Goal: Information Seeking & Learning: Learn about a topic

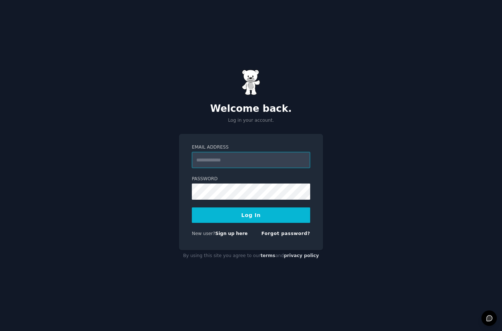
click at [247, 168] on input "Email Address" at bounding box center [251, 160] width 118 height 16
type input "**********"
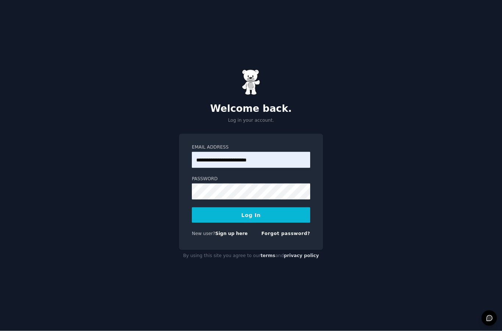
scroll to position [29, 0]
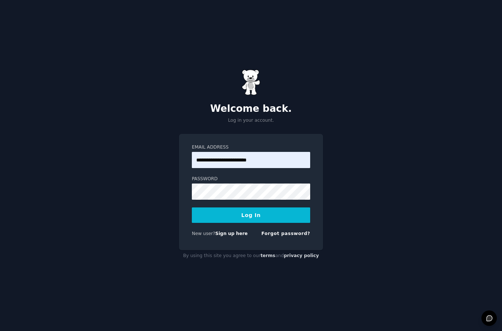
click at [232, 207] on button "Log In" at bounding box center [251, 214] width 118 height 15
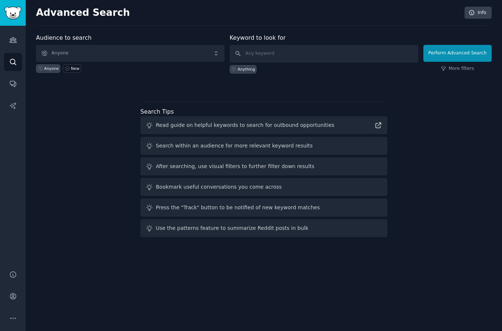
click at [62, 46] on span "Anyone" at bounding box center [130, 53] width 189 height 17
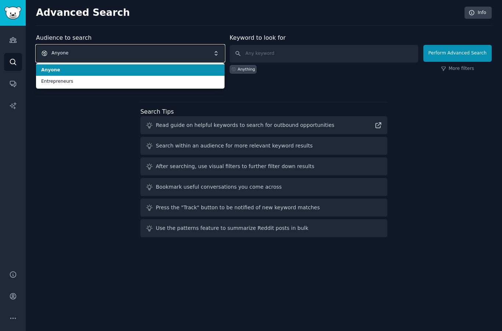
click at [51, 107] on div "Audience to search Anyone Anyone Entrepreneurs Anyone New Keyword to look for A…" at bounding box center [264, 136] width 456 height 207
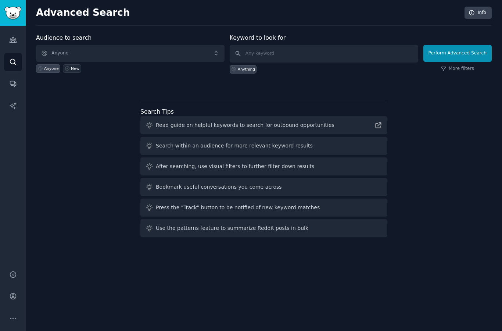
click at [68, 71] on link "New" at bounding box center [72, 68] width 18 height 8
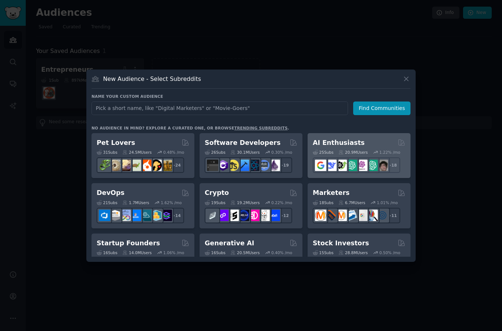
click at [379, 170] on div "25 Sub s 20.9M Users 1.22 % /mo + 18" at bounding box center [359, 160] width 93 height 26
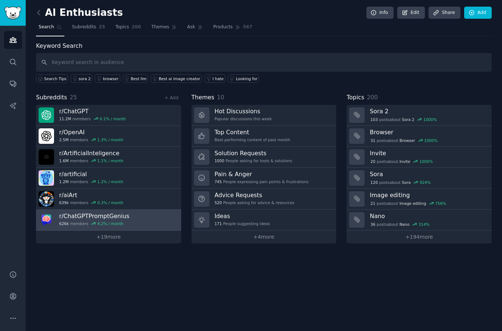
click at [157, 219] on link "r/ ChatGPTPromptGenius 626k members 4.2 % / month" at bounding box center [108, 219] width 145 height 21
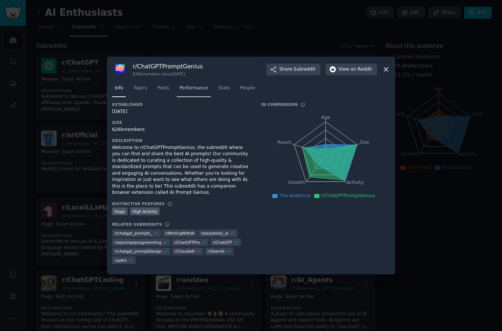
click at [189, 92] on span "Performance" at bounding box center [193, 88] width 29 height 7
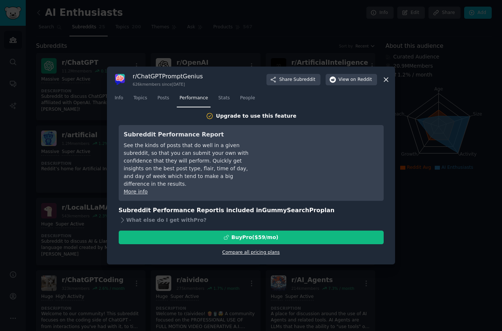
click at [254, 255] on link "Compare all pricing plans" at bounding box center [250, 252] width 57 height 5
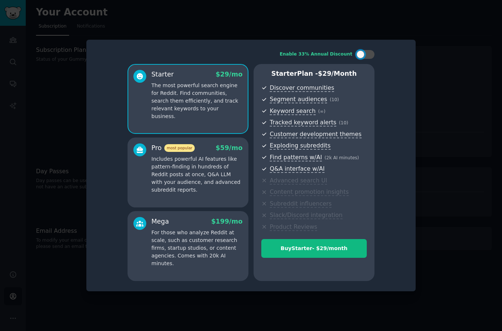
click at [213, 192] on p "Includes powerful AI features like pattern-finding in hundreds of Reddit posts …" at bounding box center [196, 174] width 91 height 39
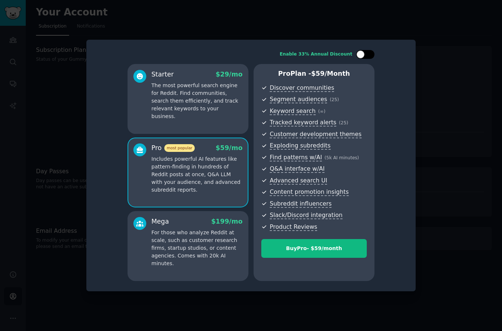
click at [367, 56] on div at bounding box center [369, 55] width 4 height 4
click at [223, 130] on div "Starter $ 29 $ 19 /mo The most powerful search engine for Reddit. Find communit…" at bounding box center [188, 99] width 121 height 70
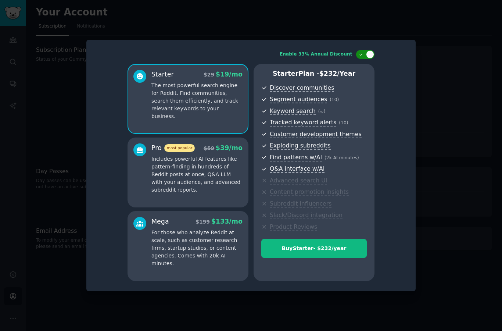
click at [365, 59] on div at bounding box center [365, 54] width 18 height 9
checkbox input "false"
click at [418, 26] on div at bounding box center [251, 165] width 502 height 331
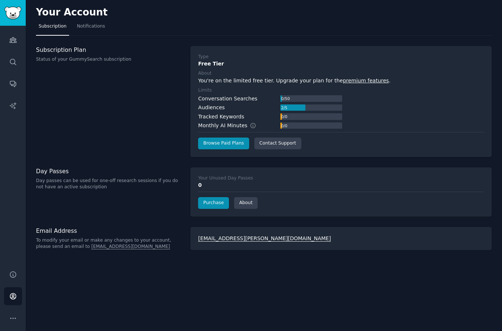
click at [11, 16] on img "Sidebar" at bounding box center [12, 13] width 17 height 13
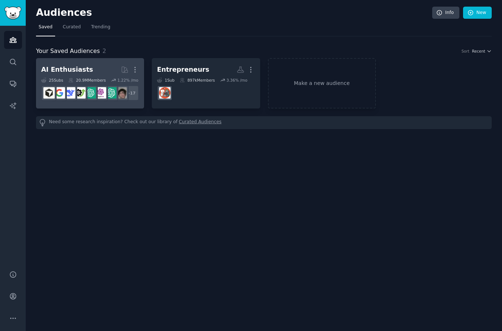
click at [101, 65] on h2 "AI Enthusiasts More" at bounding box center [90, 69] width 98 height 13
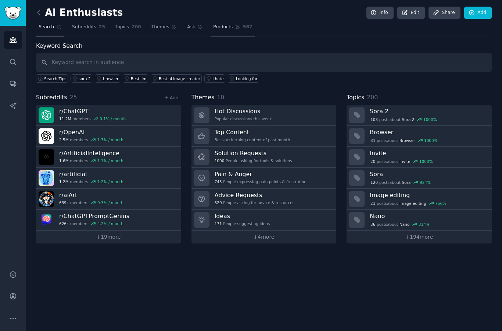
click at [225, 25] on span "Products" at bounding box center [222, 27] width 19 height 7
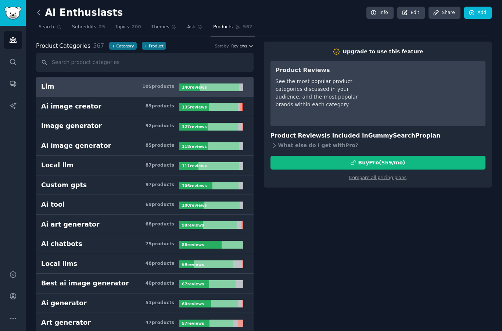
click at [37, 11] on icon at bounding box center [39, 13] width 8 height 8
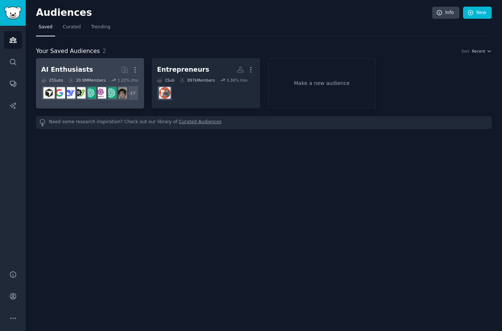
click at [60, 64] on h2 "AI Enthusiasts More" at bounding box center [90, 69] width 98 height 13
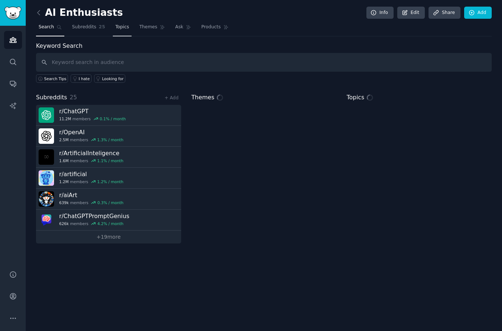
click at [115, 30] on link "Topics" at bounding box center [122, 28] width 19 height 15
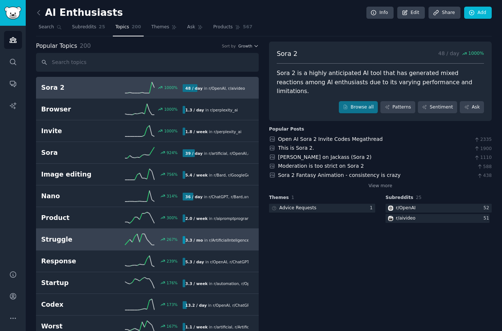
click at [50, 239] on h2 "Struggle" at bounding box center [76, 239] width 71 height 9
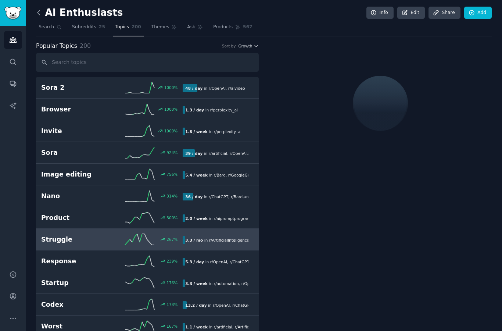
click at [39, 13] on icon at bounding box center [39, 13] width 8 height 8
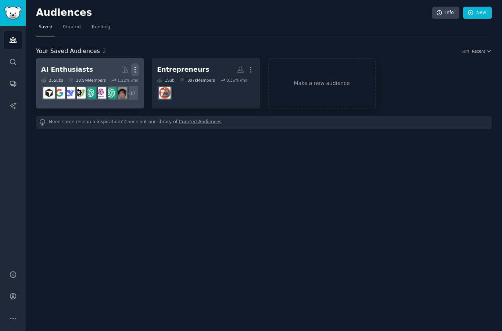
click at [137, 69] on icon "button" at bounding box center [135, 70] width 8 height 8
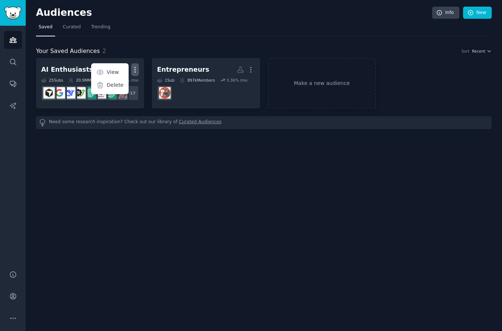
click at [134, 160] on div "Audiences Info New Saved Curated Trending Your Saved Audiences 2 Sort Recent AI…" at bounding box center [264, 165] width 476 height 331
click at [14, 15] on img "Sidebar" at bounding box center [12, 13] width 17 height 13
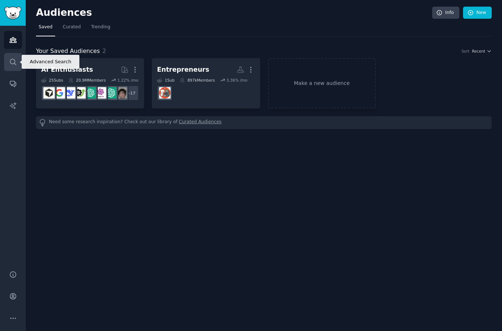
click at [17, 61] on icon "Sidebar" at bounding box center [13, 62] width 8 height 8
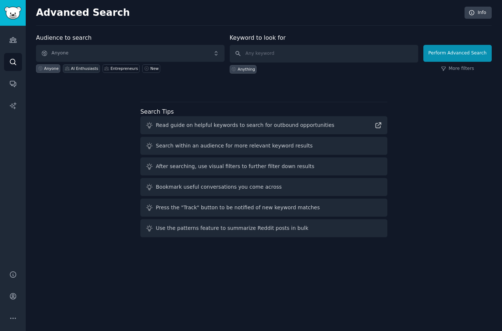
click at [81, 65] on div "AI Enthusiasts" at bounding box center [81, 68] width 37 height 8
type input "Productivity"
click at [465, 52] on button "Perform Advanced Search" at bounding box center [457, 53] width 68 height 17
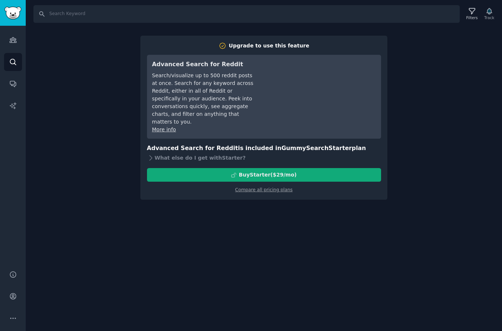
click at [351, 168] on button "Buy Starter ($ 29 /mo )" at bounding box center [264, 175] width 234 height 14
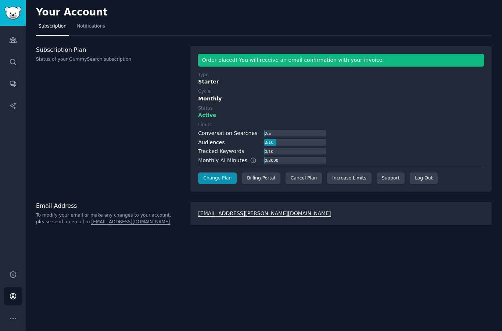
click at [14, 15] on img "Sidebar" at bounding box center [12, 13] width 17 height 13
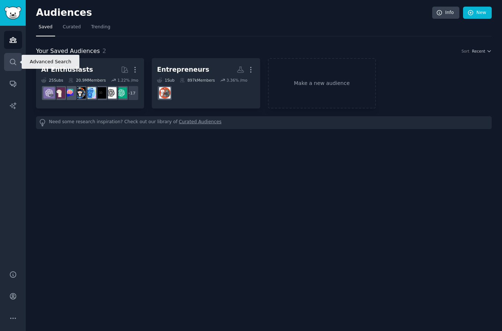
click at [14, 60] on icon "Sidebar" at bounding box center [13, 62] width 8 height 8
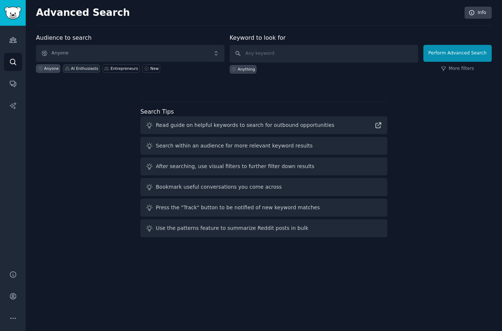
click at [78, 69] on div "AI Enthusiasts" at bounding box center [84, 68] width 27 height 5
click at [322, 53] on input "text" at bounding box center [324, 54] width 189 height 18
type input "Productivity"
click at [458, 52] on button "Perform Advanced Search" at bounding box center [457, 53] width 68 height 17
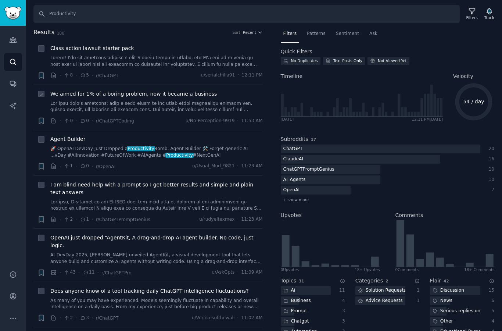
click at [190, 110] on link at bounding box center [156, 106] width 212 height 13
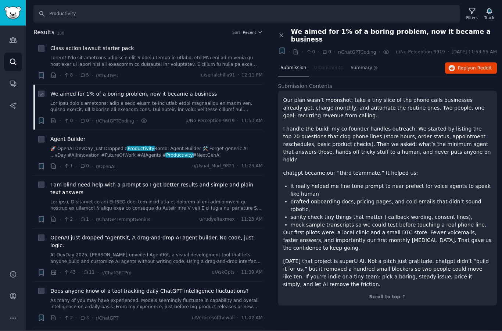
scroll to position [29, 0]
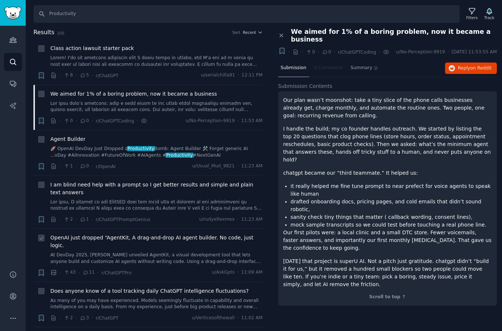
click at [211, 252] on link "At DevDay 2025, [PERSON_NAME] unveiled AgentKit, a visual development tool that…" at bounding box center [156, 258] width 212 height 13
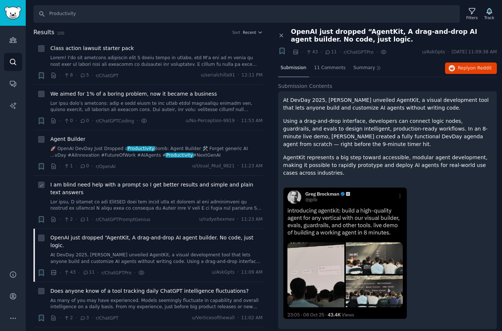
click at [78, 199] on link at bounding box center [156, 205] width 212 height 13
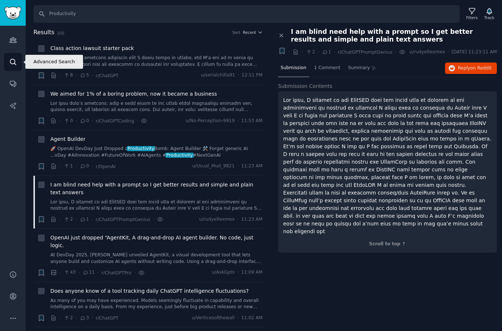
click at [15, 58] on icon "Sidebar" at bounding box center [13, 62] width 8 height 8
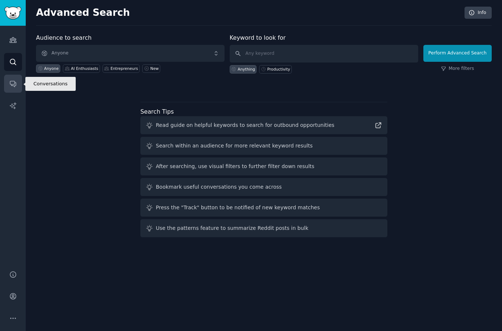
click at [13, 85] on icon "Sidebar" at bounding box center [13, 84] width 8 height 8
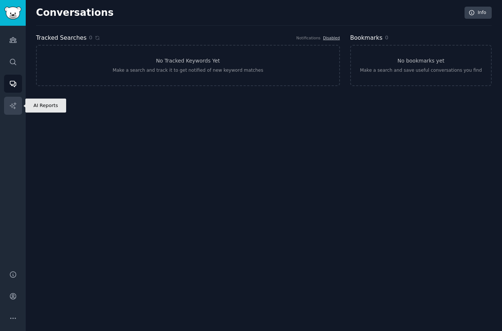
click at [11, 105] on icon "Sidebar" at bounding box center [13, 106] width 8 height 8
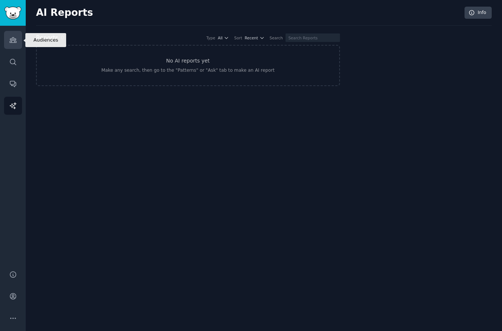
click at [10, 39] on icon "Sidebar" at bounding box center [13, 39] width 7 height 5
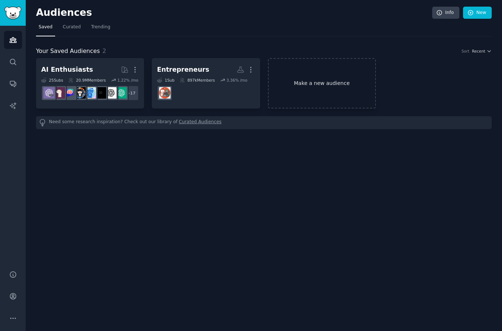
click at [357, 88] on link "Make a new audience" at bounding box center [322, 83] width 108 height 50
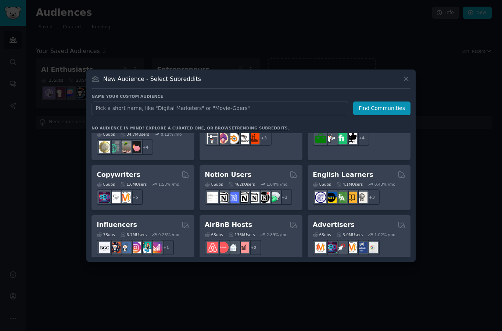
scroll to position [428, 0]
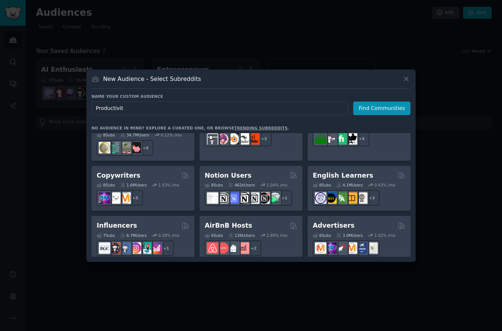
type input "Productivity"
click at [383, 115] on button "Find Communities" at bounding box center [381, 108] width 57 height 14
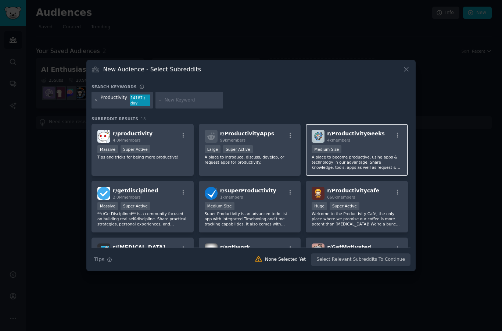
click at [374, 170] on p "A place to become productive, using apps & technology in our advantage. Share k…" at bounding box center [357, 161] width 90 height 15
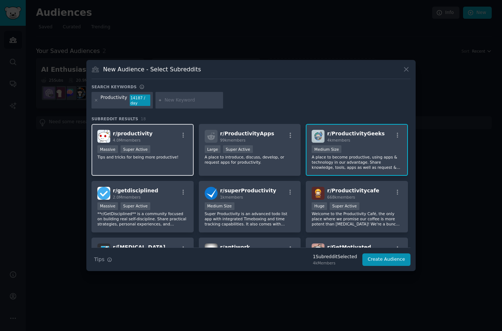
click at [101, 176] on div "r/ productivity 4.0M members Massive Super Active Tips and tricks for being mor…" at bounding box center [143, 150] width 102 height 52
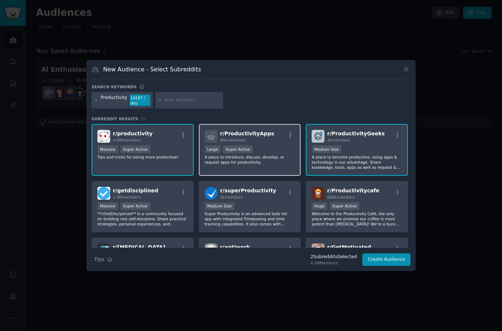
click at [267, 176] on div "r/ ProductivityApps 99k members Large Super Active A place to introduce, discus…" at bounding box center [250, 150] width 102 height 52
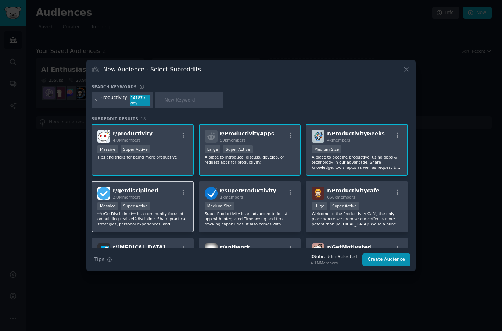
click at [175, 226] on p "**r/GetDisciplined** is a community focused on building real self-discipline. S…" at bounding box center [142, 218] width 90 height 15
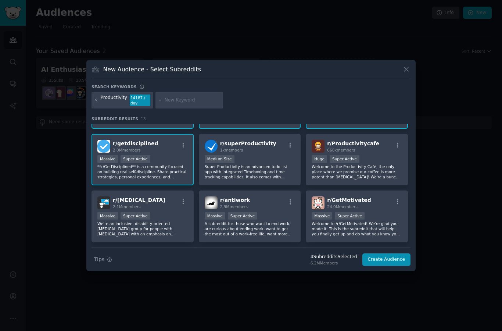
scroll to position [48, 0]
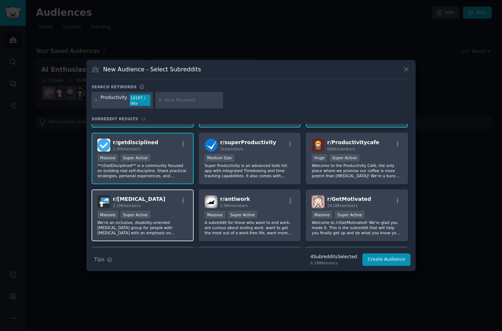
click at [180, 235] on p "We're an inclusive, disability-oriented [MEDICAL_DATA] group for people with [M…" at bounding box center [142, 227] width 90 height 15
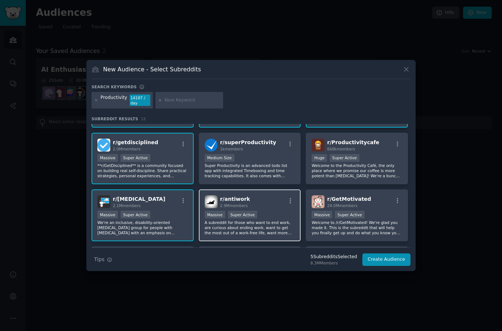
click at [269, 235] on p "A subreddit for those who want to end work, are curious about ending work, want…" at bounding box center [250, 227] width 90 height 15
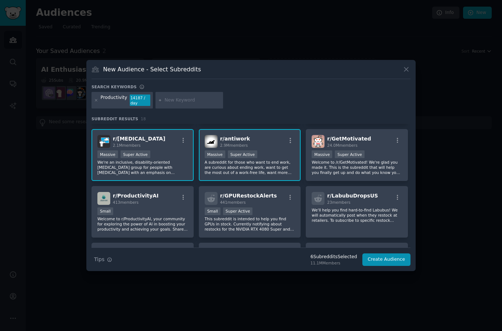
scroll to position [116, 0]
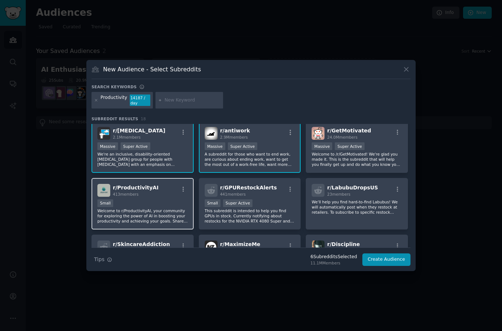
click at [110, 223] on p "Welcome to r/ProductivityAI, your community for exploring the power of AI in bo…" at bounding box center [142, 215] width 90 height 15
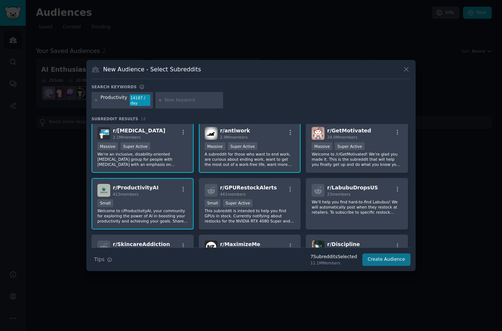
click at [397, 266] on button "Create Audience" at bounding box center [386, 259] width 49 height 12
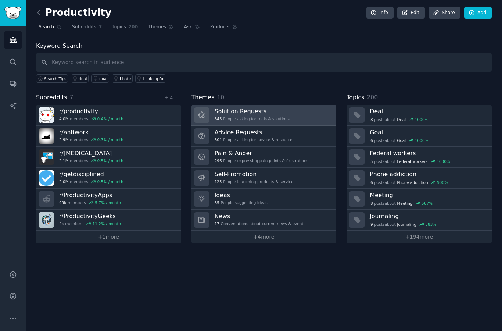
click at [305, 120] on link "Solution Requests 345 People asking for tools & solutions" at bounding box center [263, 115] width 145 height 21
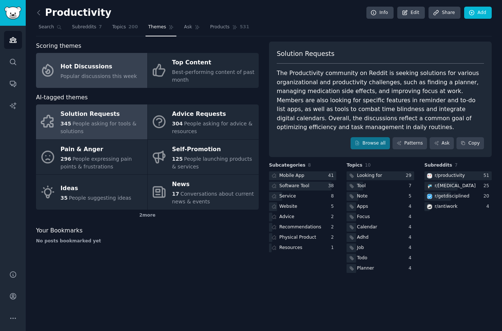
click at [65, 73] on span "Popular discussions this week" at bounding box center [99, 76] width 76 height 6
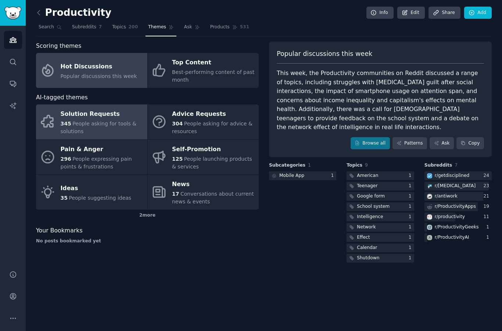
click at [85, 125] on span "People asking for tools & solutions" at bounding box center [99, 128] width 76 height 14
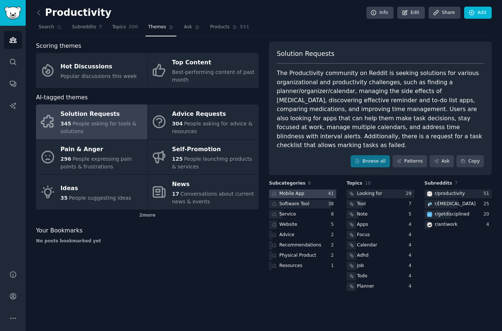
click at [322, 189] on div at bounding box center [302, 193] width 67 height 9
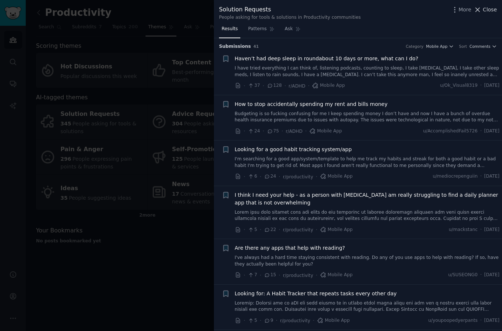
click at [494, 10] on span "Close" at bounding box center [490, 10] width 14 height 8
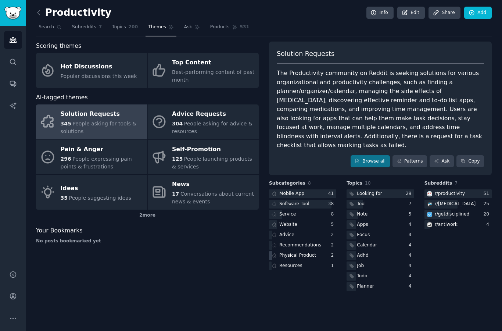
click at [318, 251] on div "Physical Product" at bounding box center [302, 255] width 67 height 9
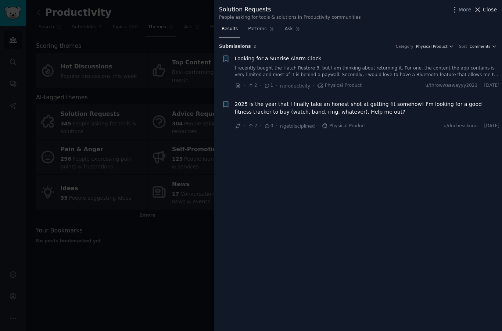
click at [487, 13] on span "Close" at bounding box center [490, 10] width 14 height 8
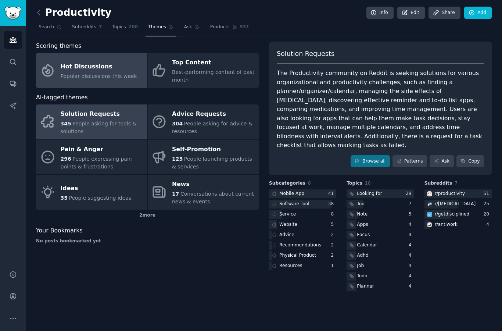
click at [113, 73] on span "Popular discussions this week" at bounding box center [99, 76] width 76 height 6
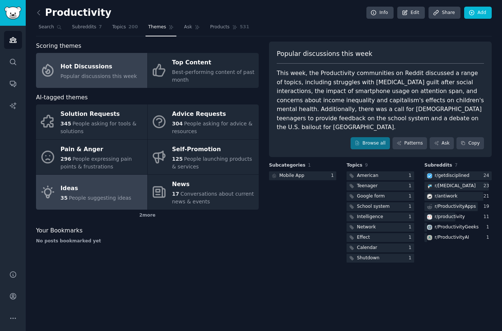
click at [102, 186] on div "Ideas" at bounding box center [96, 188] width 71 height 12
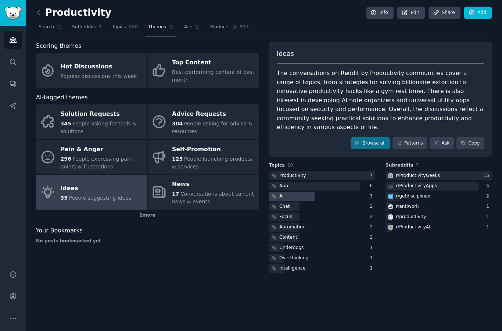
click at [311, 192] on div at bounding box center [292, 196] width 46 height 9
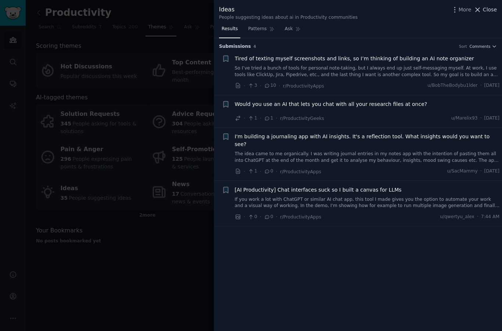
click at [487, 13] on span "Close" at bounding box center [490, 10] width 14 height 8
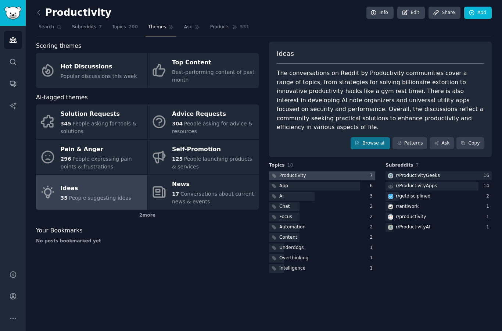
click at [363, 171] on div at bounding box center [322, 175] width 106 height 9
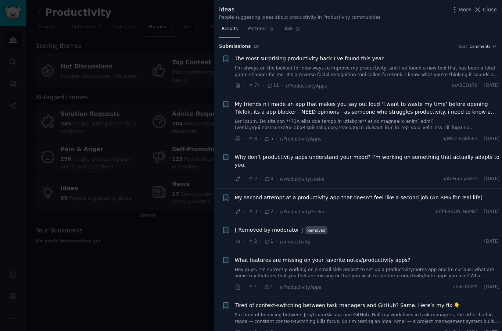
click at [451, 72] on link "I’m always on the lookout for new ways to improve my productivity, and I've fou…" at bounding box center [367, 71] width 265 height 13
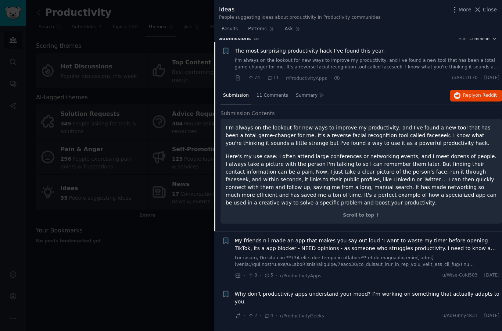
scroll to position [11, 0]
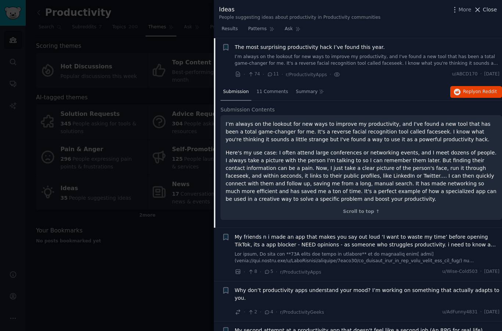
click at [489, 13] on span "Close" at bounding box center [490, 10] width 14 height 8
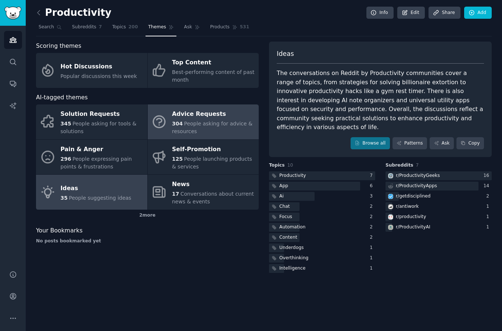
click at [222, 125] on span "People asking for advice & resources" at bounding box center [212, 128] width 80 height 14
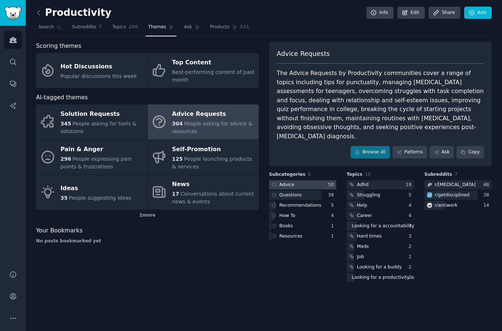
click at [328, 182] on div "50" at bounding box center [332, 185] width 8 height 7
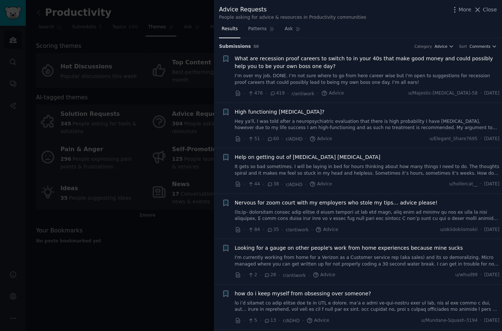
click at [452, 75] on link "I’m over my job, DONE. I’m not sure where to go from here career wise but I’m o…" at bounding box center [367, 79] width 265 height 13
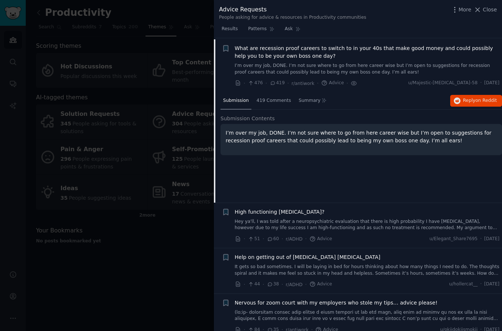
scroll to position [11, 0]
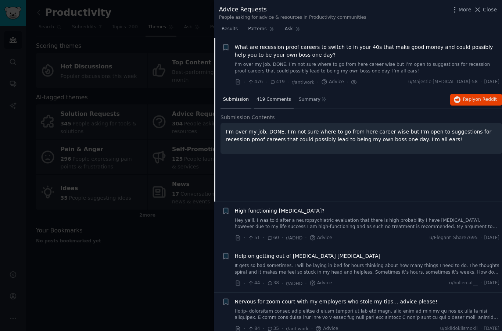
click at [279, 103] on div "419 Comments" at bounding box center [274, 100] width 40 height 18
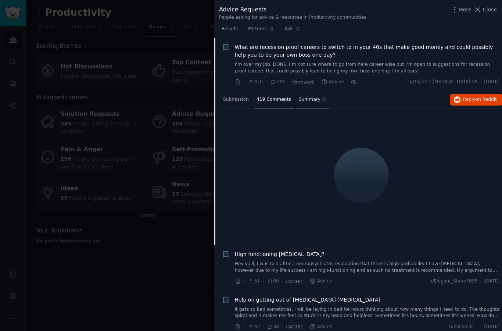
click at [308, 104] on div "Summary" at bounding box center [312, 100] width 33 height 18
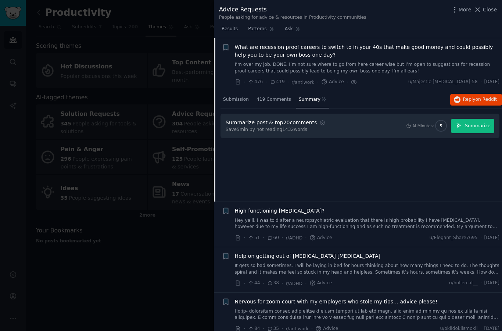
click at [477, 125] on span "Summarize" at bounding box center [477, 126] width 25 height 7
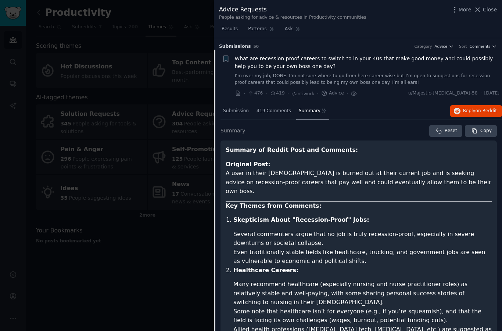
scroll to position [0, 0]
click at [488, 13] on span "Close" at bounding box center [490, 10] width 14 height 8
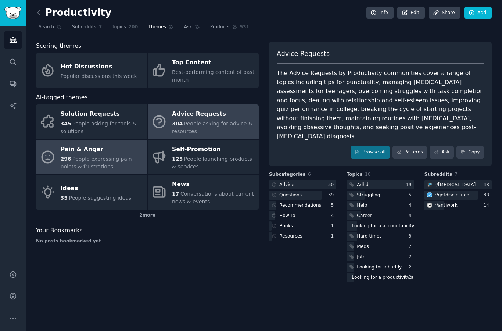
click at [110, 171] on link "Pain & Anger 296 People expressing pain points & frustrations" at bounding box center [91, 157] width 111 height 35
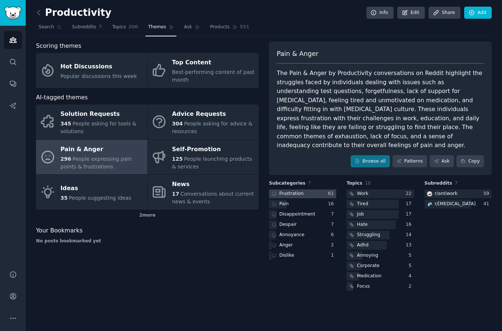
click at [322, 189] on div at bounding box center [302, 193] width 67 height 9
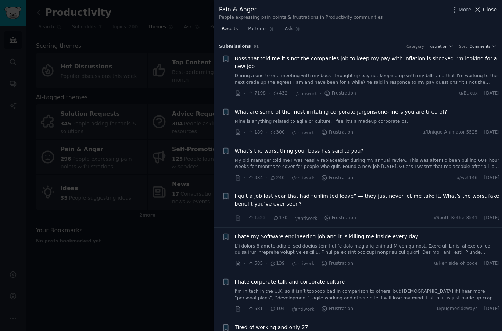
click at [490, 8] on span "Close" at bounding box center [490, 10] width 14 height 8
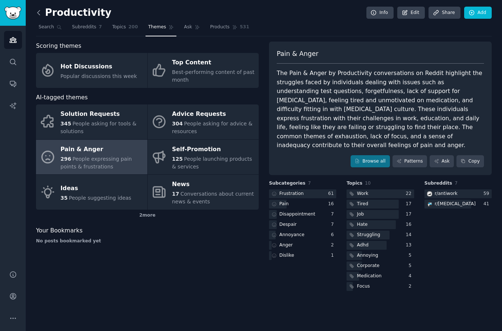
click at [42, 11] on icon at bounding box center [39, 13] width 8 height 8
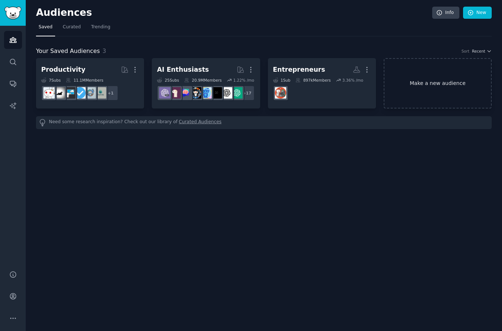
click at [433, 86] on link "Make a new audience" at bounding box center [438, 83] width 108 height 50
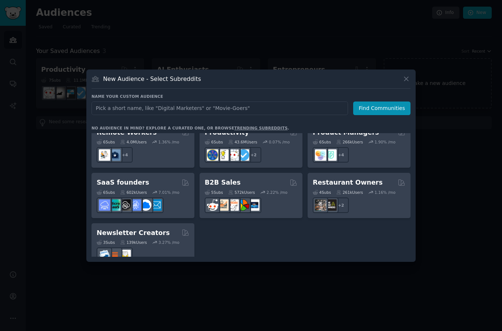
scroll to position [29, 0]
click at [257, 126] on link "trending subreddits" at bounding box center [260, 128] width 53 height 4
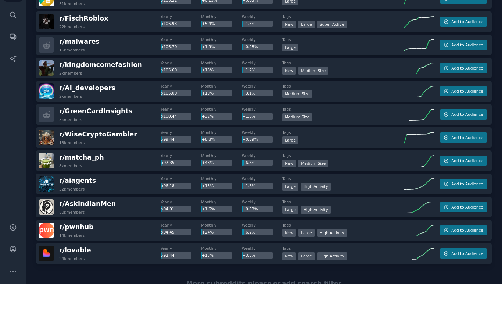
scroll to position [12, 0]
click at [468, 205] on span "Add to Audience" at bounding box center [467, 207] width 32 height 5
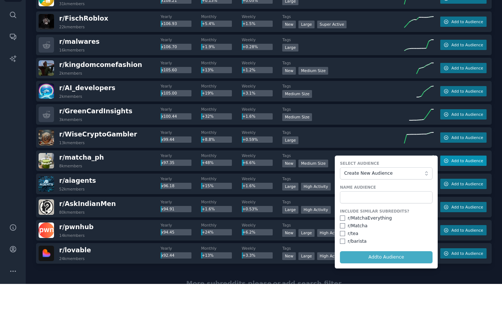
scroll to position [29, 0]
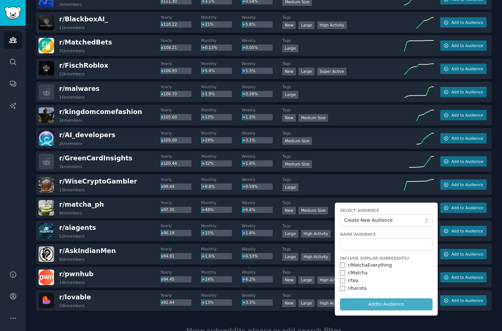
click at [409, 217] on span "Create New Audience" at bounding box center [384, 220] width 80 height 7
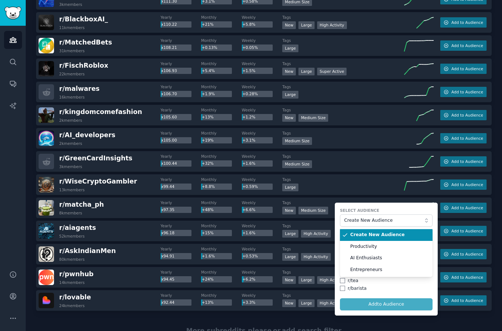
click at [412, 208] on label "Select Audience" at bounding box center [386, 210] width 93 height 5
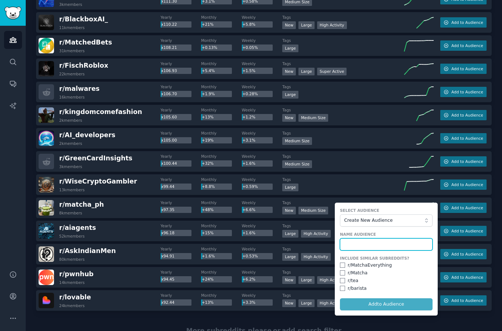
click at [395, 238] on input "text" at bounding box center [386, 244] width 93 height 12
type input "W"
type input "A"
type input "C"
type input "Anti Coffee"
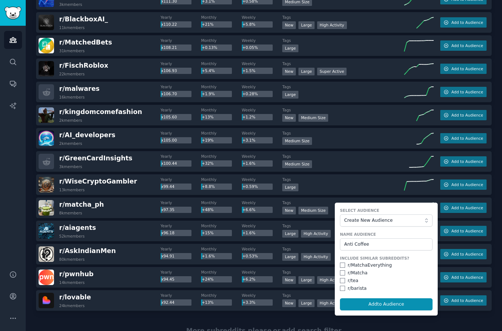
click at [342, 278] on input "checkbox" at bounding box center [342, 280] width 5 height 5
checkbox input "true"
click at [342, 286] on input "checkbox" at bounding box center [342, 288] width 5 height 5
checkbox input "true"
click at [342, 270] on input "checkbox" at bounding box center [342, 272] width 5 height 5
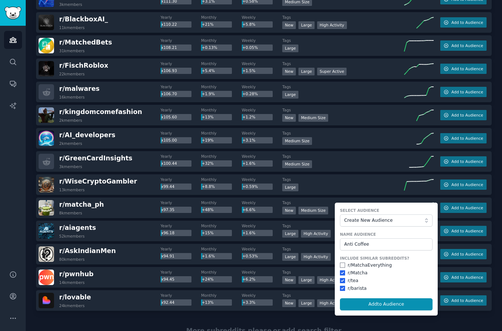
click at [372, 298] on button "Add to Audience" at bounding box center [386, 304] width 93 height 12
checkbox input "false"
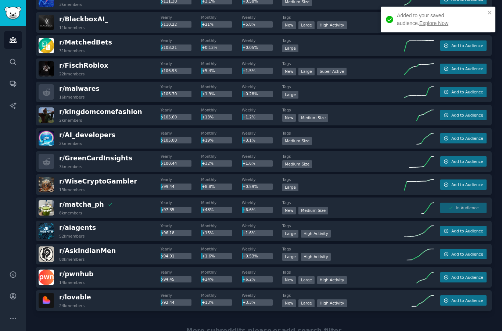
click at [419, 23] on link "Explore Now" at bounding box center [433, 23] width 29 height 6
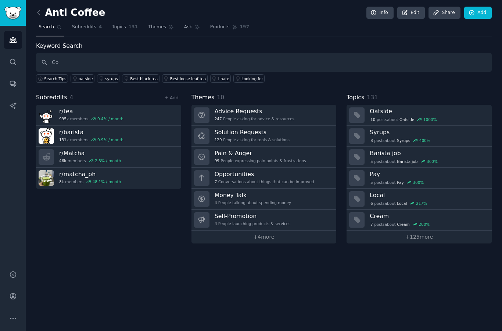
type input "C"
type input "Anxiety"
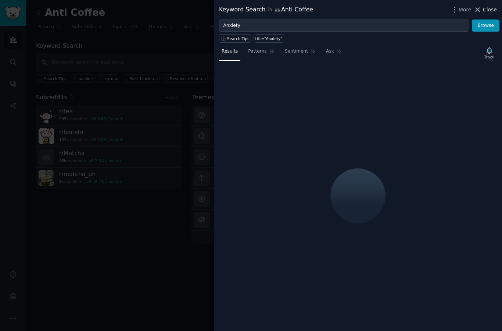
click at [492, 10] on span "Close" at bounding box center [490, 10] width 14 height 8
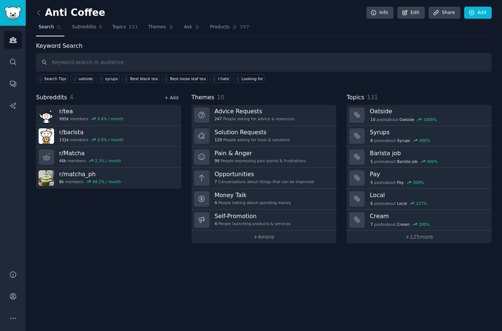
click at [169, 95] on link "+ Add" at bounding box center [172, 97] width 14 height 5
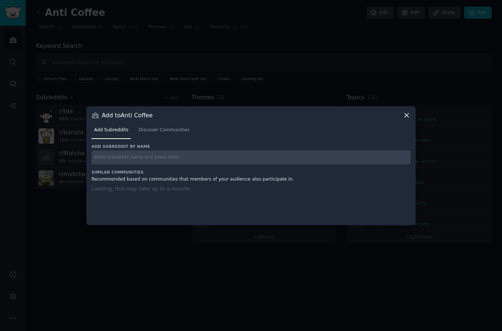
click at [255, 165] on input "text" at bounding box center [251, 157] width 319 height 14
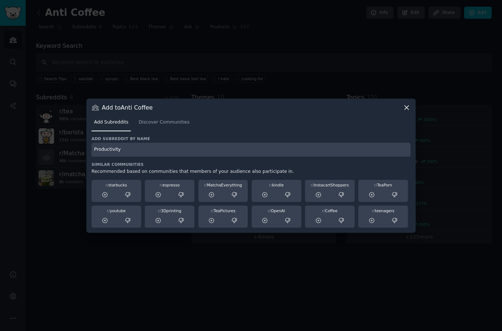
type input "Productivity"
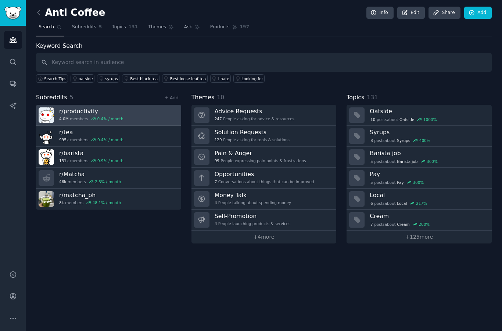
click at [72, 107] on div "r/ productivity 4.0M members 0.4 % / month" at bounding box center [91, 114] width 64 height 15
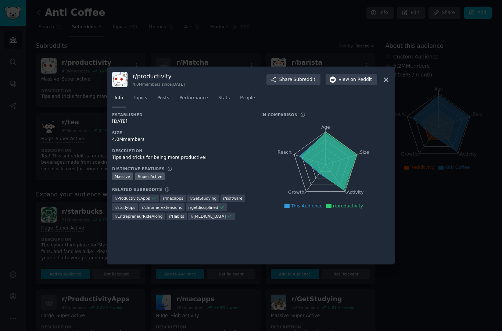
click at [429, 119] on div at bounding box center [251, 165] width 502 height 331
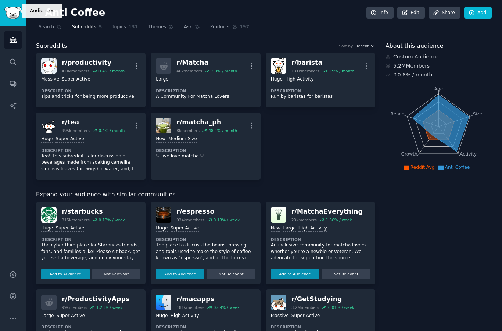
click at [15, 37] on icon "Sidebar" at bounding box center [13, 39] width 7 height 5
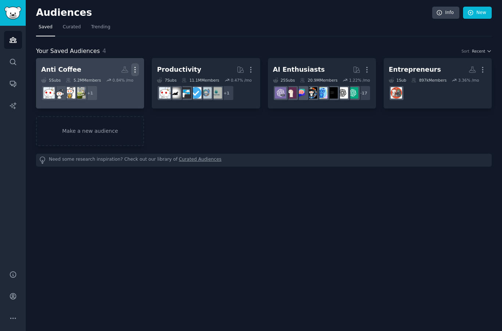
click at [134, 63] on button "More" at bounding box center [135, 69] width 8 height 13
click at [107, 65] on link "View" at bounding box center [110, 72] width 35 height 15
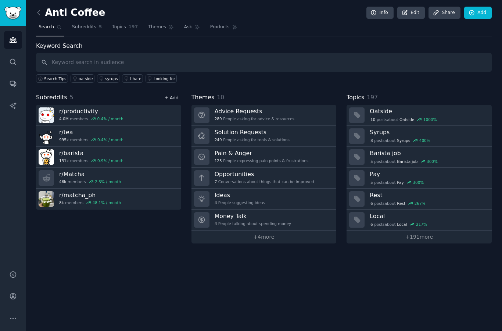
click at [174, 95] on link "+ Add" at bounding box center [172, 97] width 14 height 5
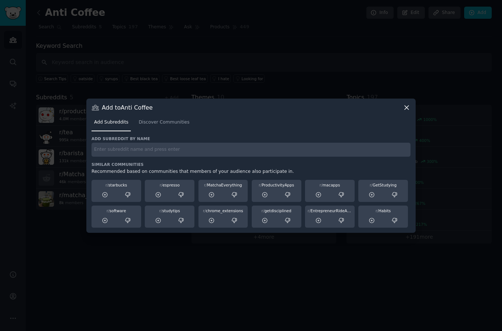
click at [157, 157] on input "text" at bounding box center [251, 150] width 319 height 14
click at [94, 157] on input "Productivity" at bounding box center [251, 150] width 319 height 14
type input "RProductivity"
click at [107, 157] on input "RProductivity" at bounding box center [251, 150] width 319 height 14
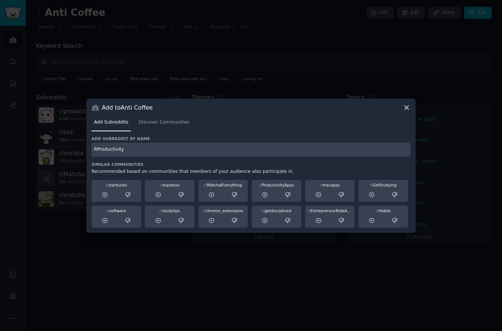
click at [107, 157] on input "RProductivity" at bounding box center [251, 150] width 319 height 14
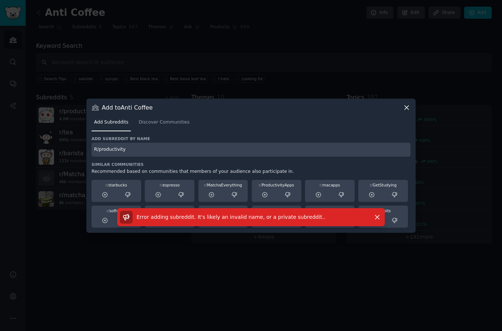
click at [140, 157] on input "R/productivity" at bounding box center [251, 150] width 319 height 14
type input "R"
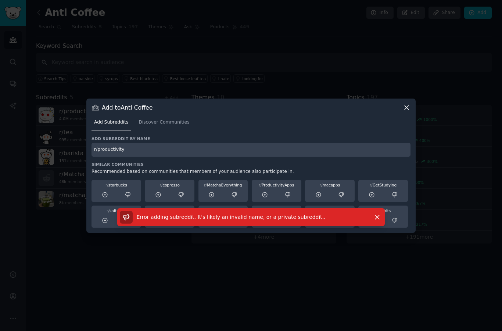
type input "r/productivity"
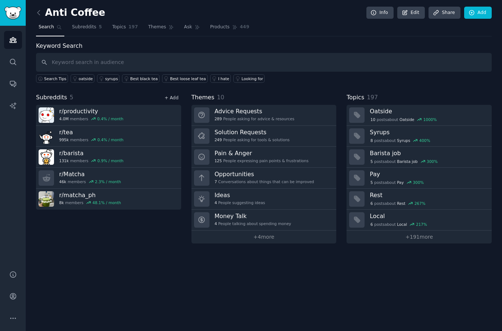
click at [172, 95] on link "+ Add" at bounding box center [172, 97] width 14 height 5
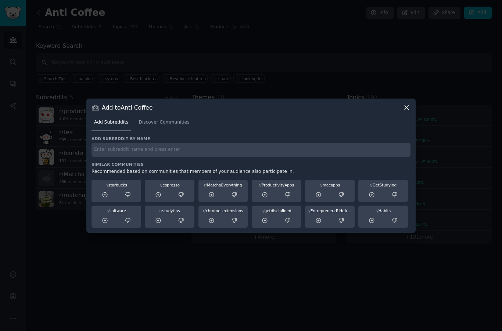
click at [137, 157] on input "text" at bounding box center [251, 150] width 319 height 14
type input "A"
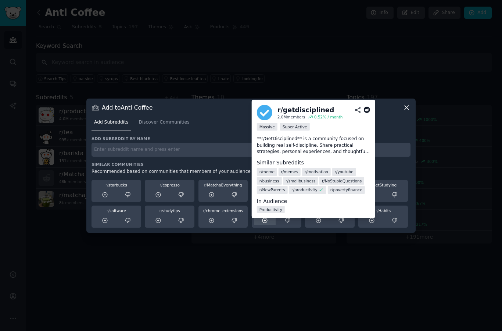
click at [264, 224] on icon at bounding box center [265, 220] width 7 height 7
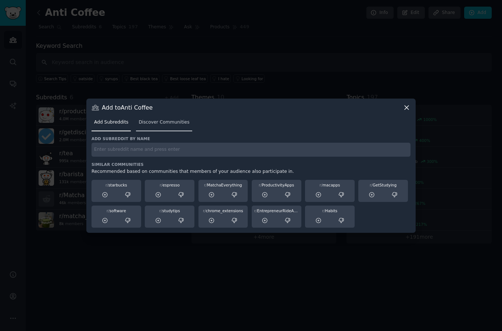
click at [164, 126] on span "Discover Communities" at bounding box center [164, 122] width 51 height 7
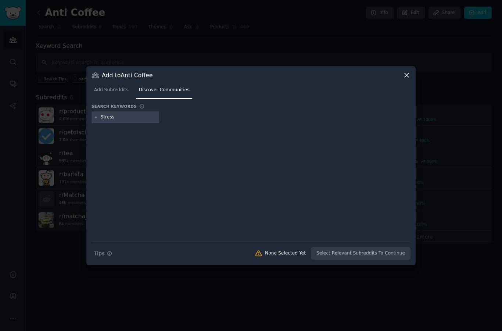
type input "Stress"
click at [93, 123] on div "Stress" at bounding box center [126, 117] width 68 height 12
click at [133, 121] on input "Stress" at bounding box center [129, 117] width 56 height 7
click at [95, 119] on icon at bounding box center [96, 117] width 4 height 4
click at [97, 119] on icon at bounding box center [96, 117] width 4 height 4
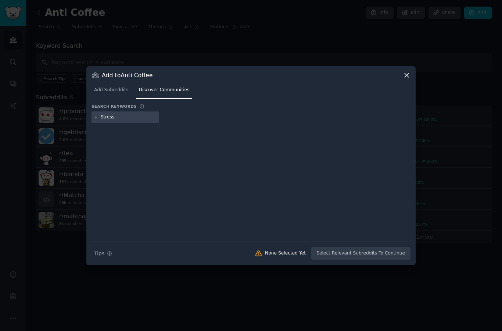
click at [122, 121] on input "Stress" at bounding box center [129, 117] width 56 height 7
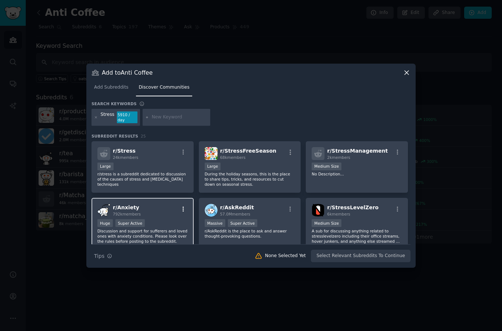
click at [182, 212] on icon "button" at bounding box center [183, 209] width 7 height 7
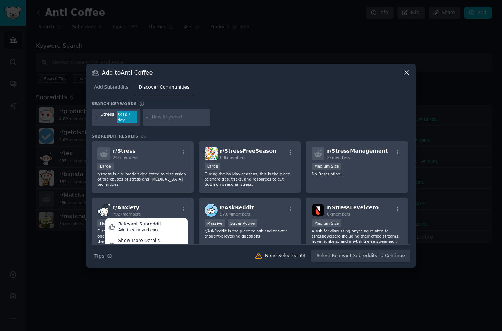
scroll to position [6, 0]
click at [151, 232] on div "Add to your audience" at bounding box center [139, 229] width 43 height 5
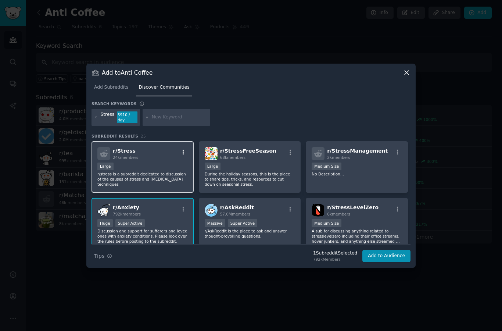
click at [183, 155] on icon "button" at bounding box center [183, 152] width 7 height 7
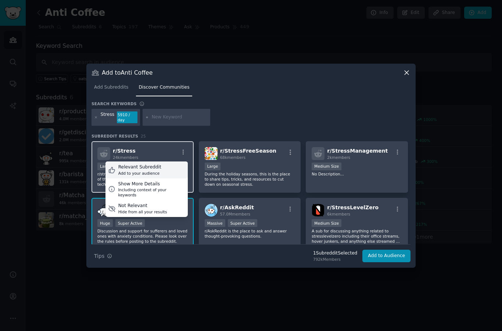
click at [146, 176] on div "Add to your audience" at bounding box center [139, 173] width 43 height 5
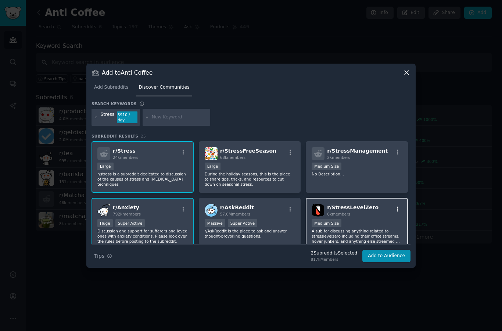
scroll to position [28, 0]
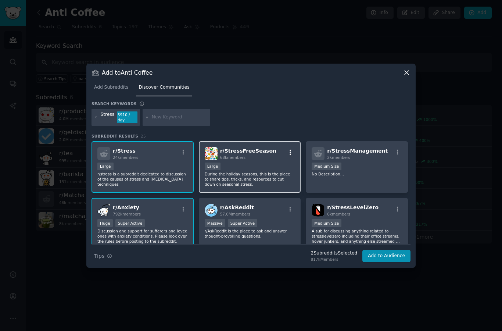
click at [292, 149] on icon "button" at bounding box center [290, 152] width 7 height 7
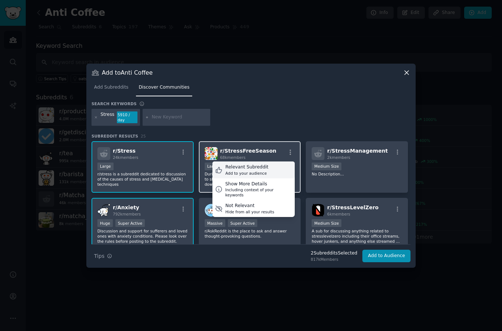
click at [269, 161] on div "Relevant Subreddit Add to your audience" at bounding box center [253, 169] width 82 height 17
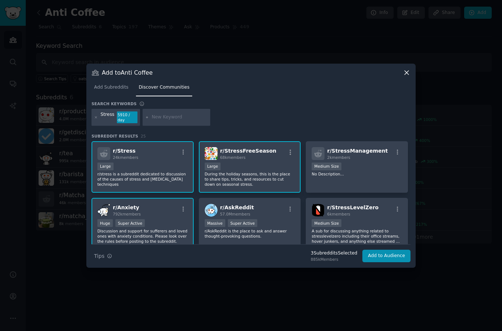
click at [399, 250] on button "Add to Audience" at bounding box center [386, 256] width 48 height 12
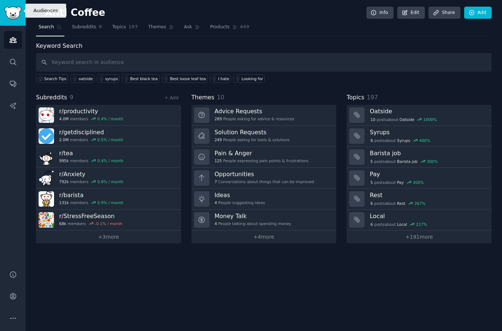
click at [16, 36] on icon "Sidebar" at bounding box center [13, 40] width 8 height 8
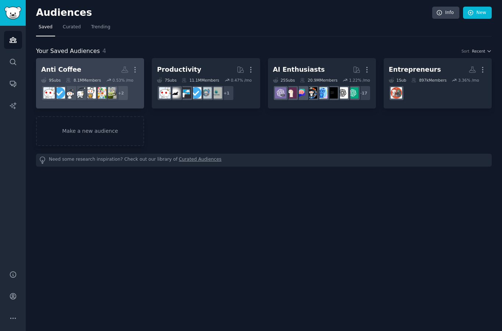
click at [96, 63] on h2 "Anti Coffee More" at bounding box center [90, 69] width 98 height 13
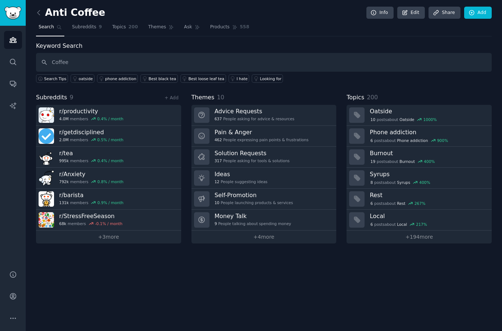
type input "Coffee"
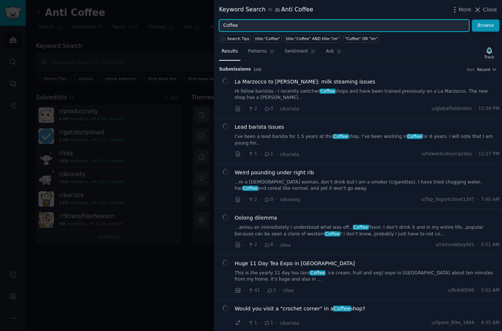
click at [249, 25] on input "Coffee" at bounding box center [344, 25] width 250 height 12
type input "Coffee alternative"
click at [486, 25] on button "Browse" at bounding box center [486, 25] width 28 height 12
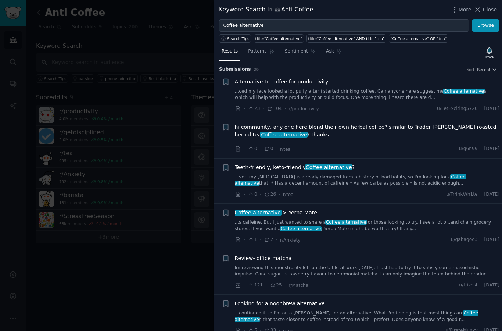
click at [352, 95] on link "...ced my face looked a lot puffy after i started drinking coffee. Can anyone h…" at bounding box center [367, 94] width 265 height 13
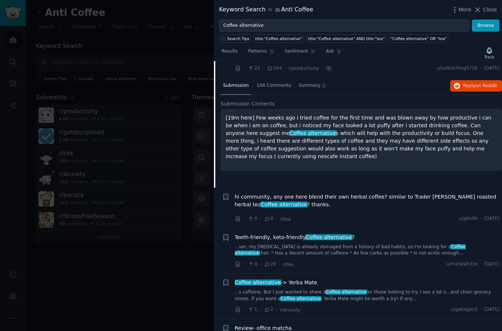
scroll to position [72, 0]
